Goal: Task Accomplishment & Management: Manage account settings

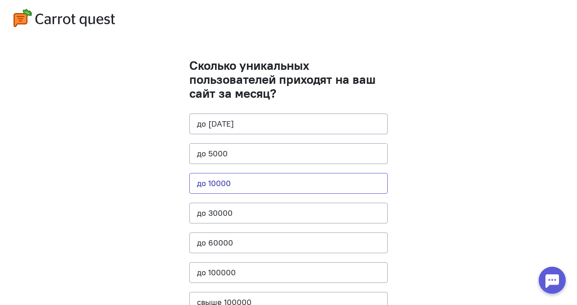
click at [238, 183] on button "до 10000" at bounding box center [288, 183] width 198 height 21
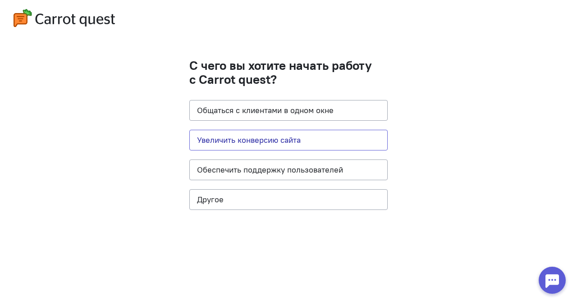
click at [278, 141] on button "Увеличить конверсию сайта" at bounding box center [288, 140] width 198 height 21
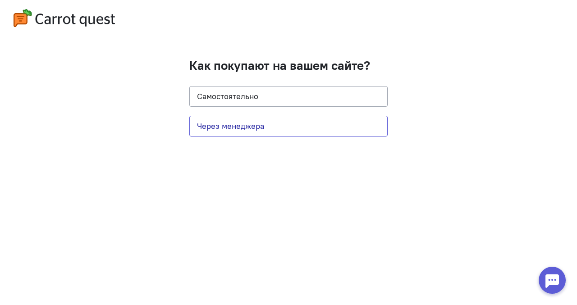
click at [258, 128] on button "Через менеджера" at bounding box center [288, 126] width 198 height 21
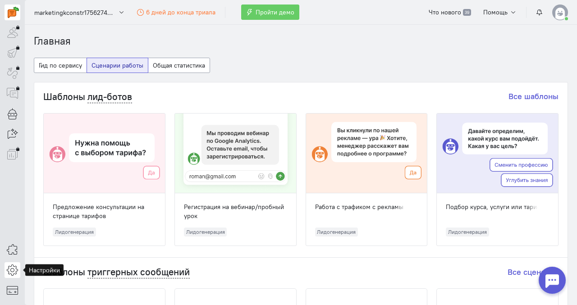
click at [10, 271] on icon at bounding box center [12, 269] width 11 height 11
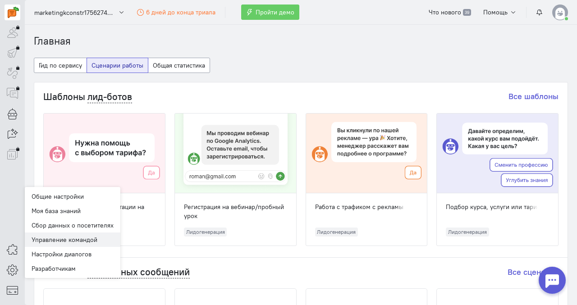
click at [86, 238] on link "Управление командой" at bounding box center [72, 239] width 95 height 14
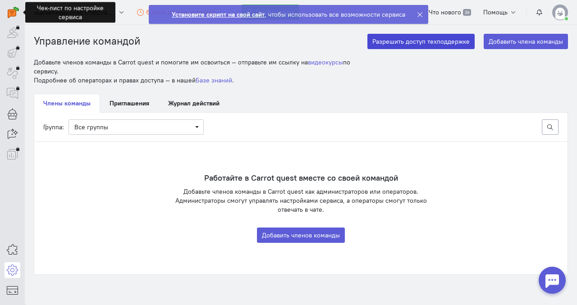
click at [417, 42] on button "Разрешить доступ техподдержке" at bounding box center [420, 41] width 107 height 15
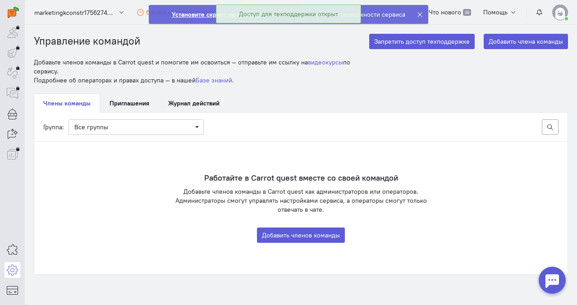
click at [418, 13] on icon at bounding box center [419, 14] width 7 height 7
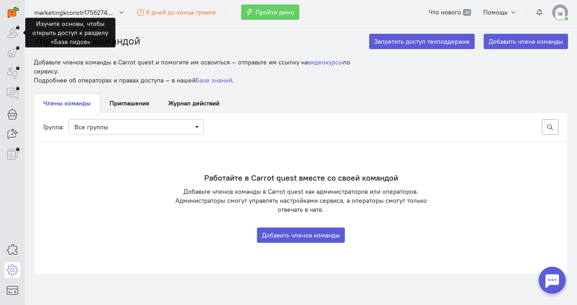
click at [9, 33] on div at bounding box center [13, 33] width 16 height 16
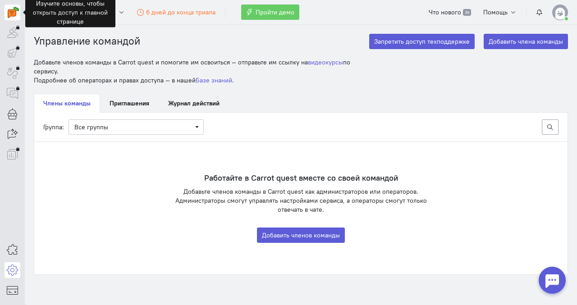
click at [12, 13] on img at bounding box center [13, 12] width 11 height 11
